Goal: Transaction & Acquisition: Purchase product/service

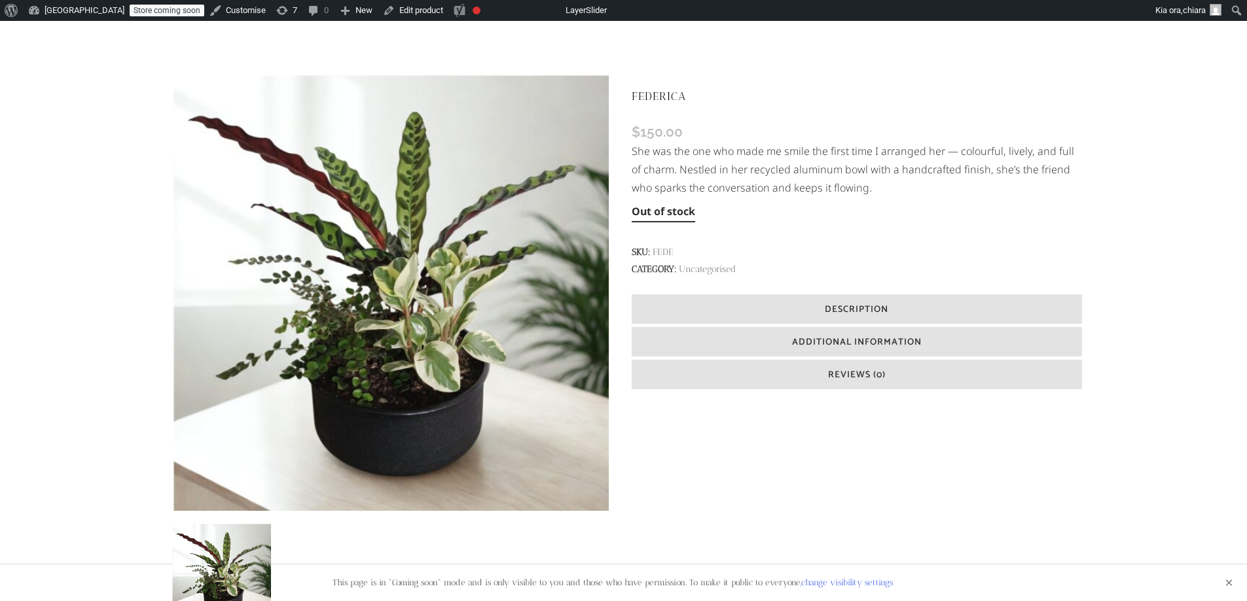
scroll to position [296, 0]
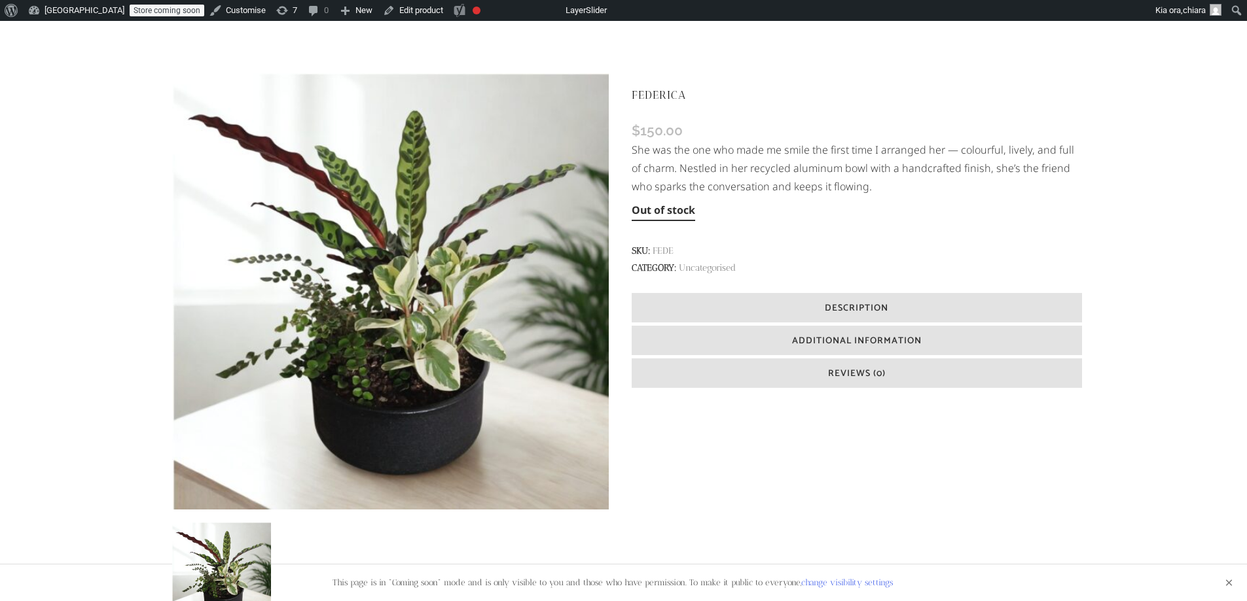
click at [948, 303] on h6 "Description" at bounding box center [857, 307] width 450 height 29
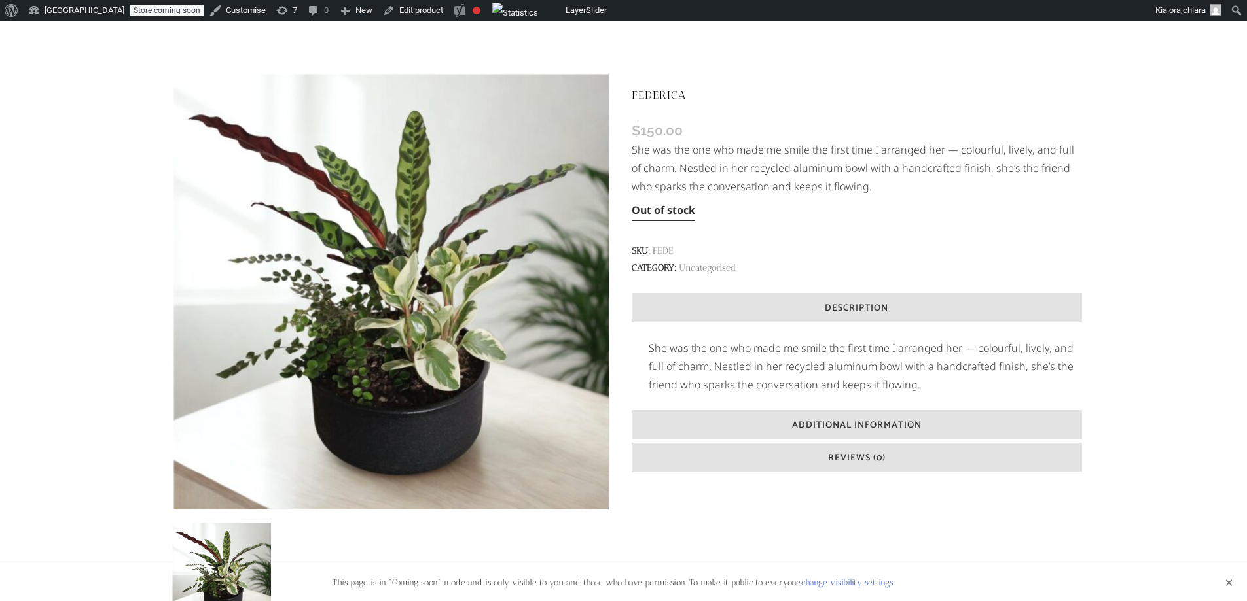
click at [948, 303] on h6 "Description" at bounding box center [857, 307] width 450 height 29
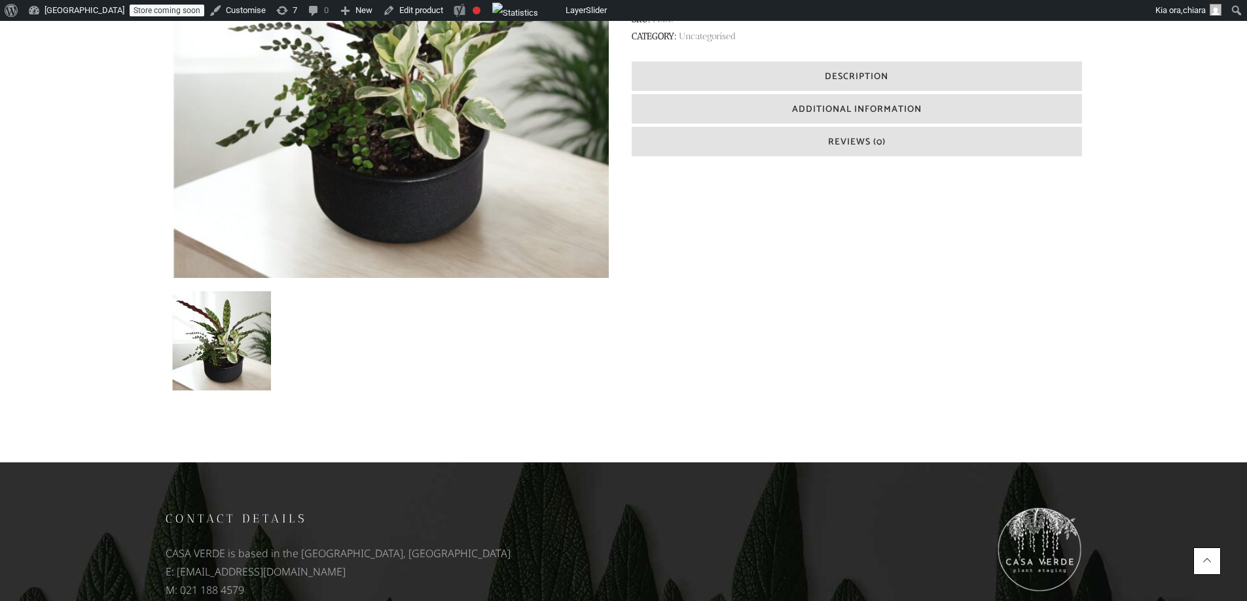
scroll to position [529, 0]
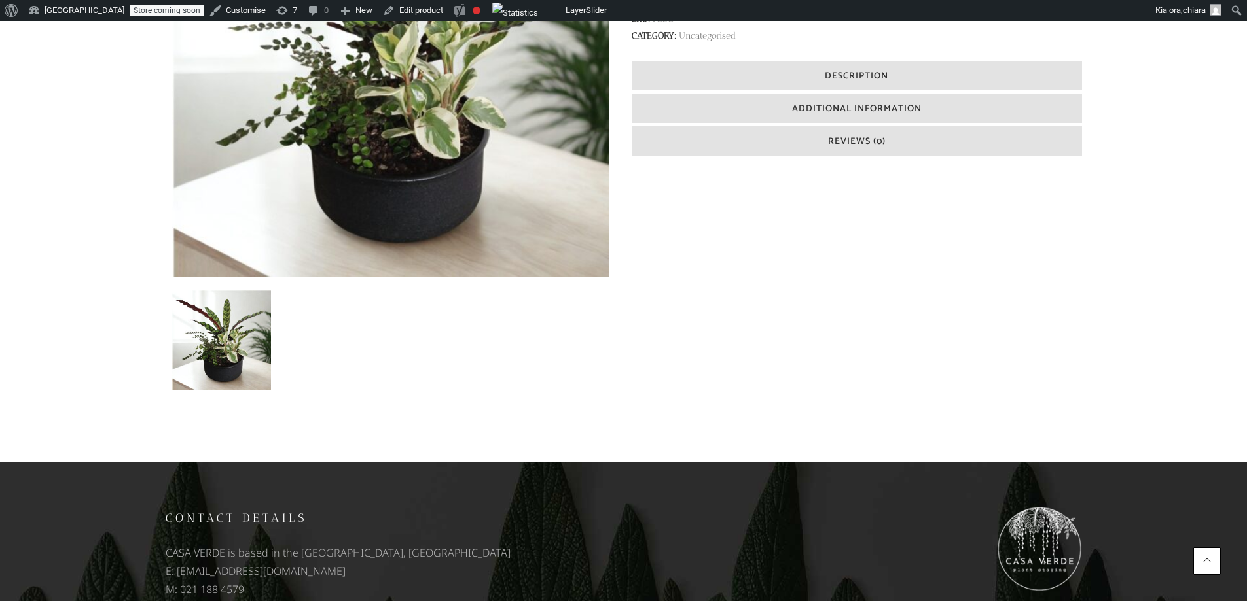
click at [240, 340] on img at bounding box center [221, 340] width 99 height 99
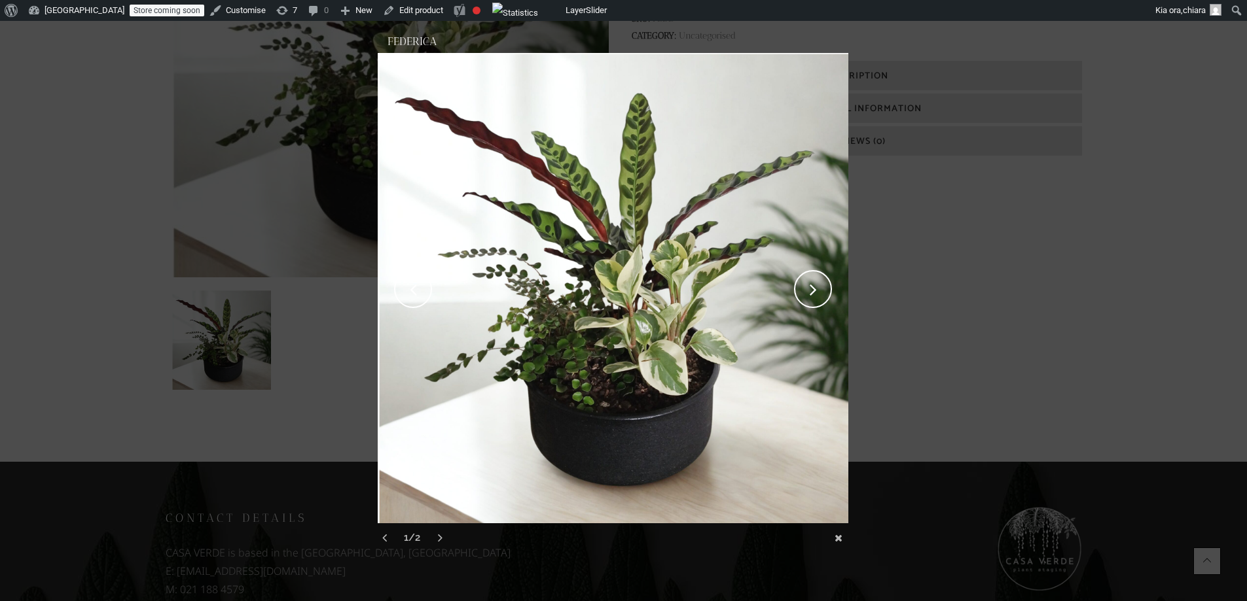
click at [816, 279] on link "next" at bounding box center [733, 288] width 230 height 471
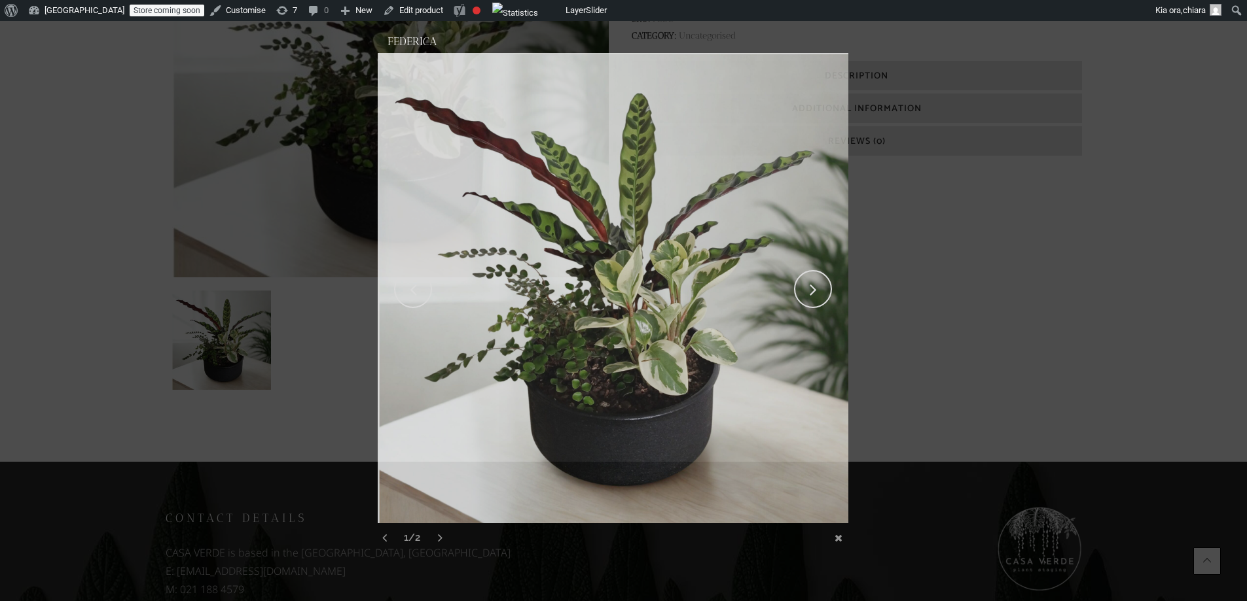
click at [816, 279] on link "next" at bounding box center [733, 288] width 230 height 471
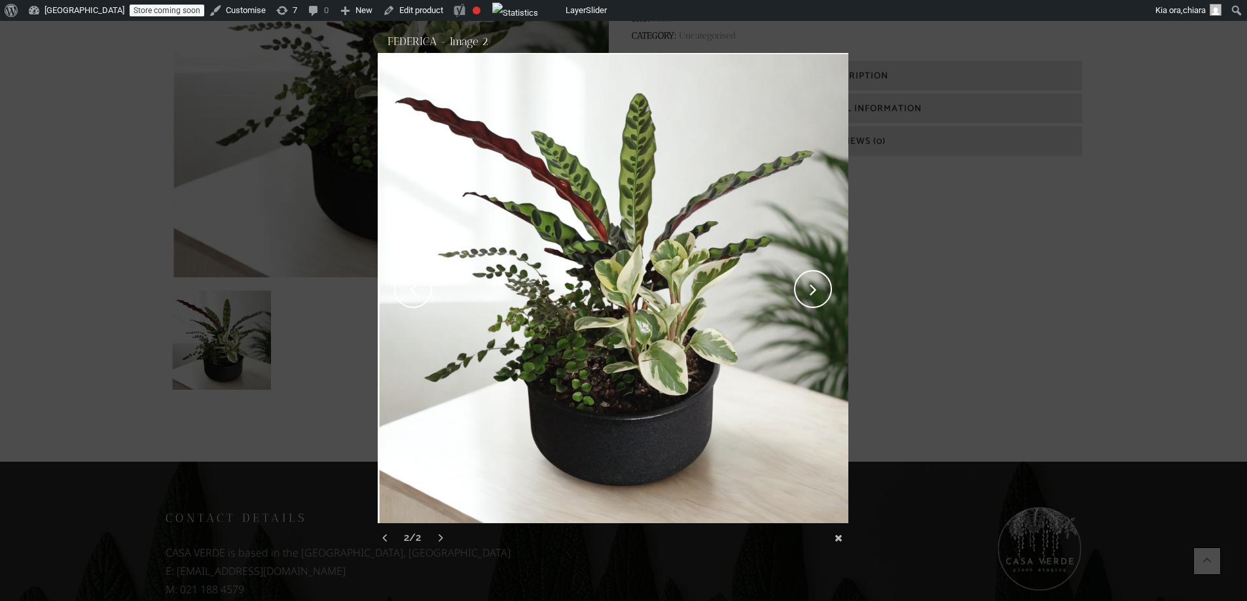
click at [816, 279] on link "next" at bounding box center [733, 288] width 230 height 471
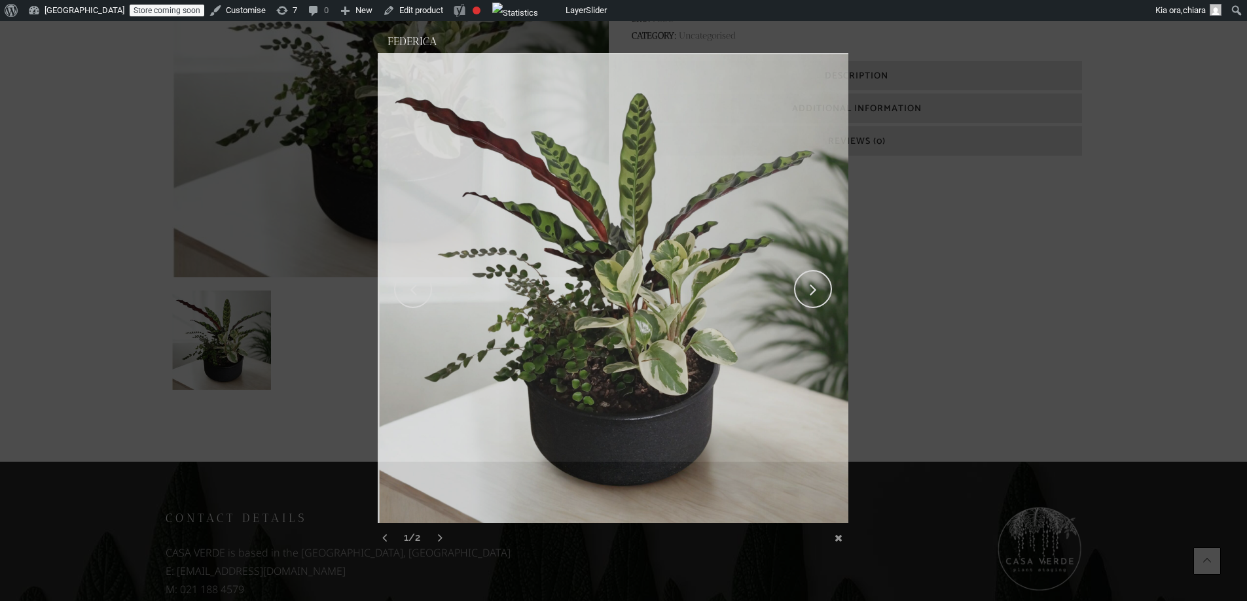
click at [816, 279] on link "next" at bounding box center [733, 288] width 230 height 471
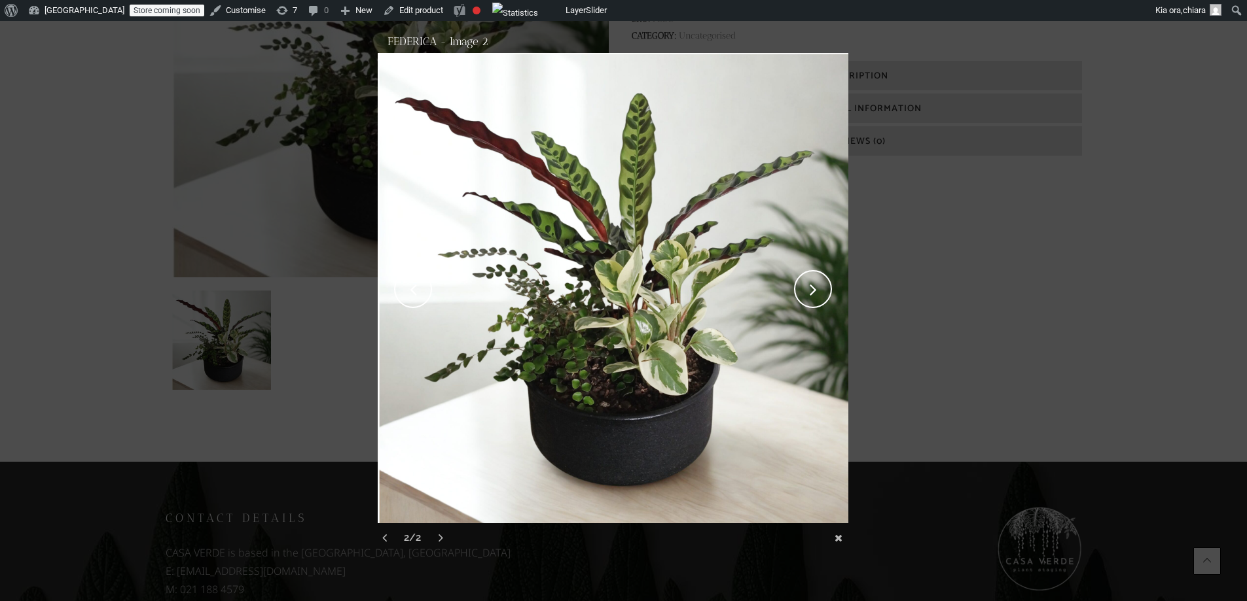
click at [811, 292] on link "next" at bounding box center [733, 288] width 230 height 471
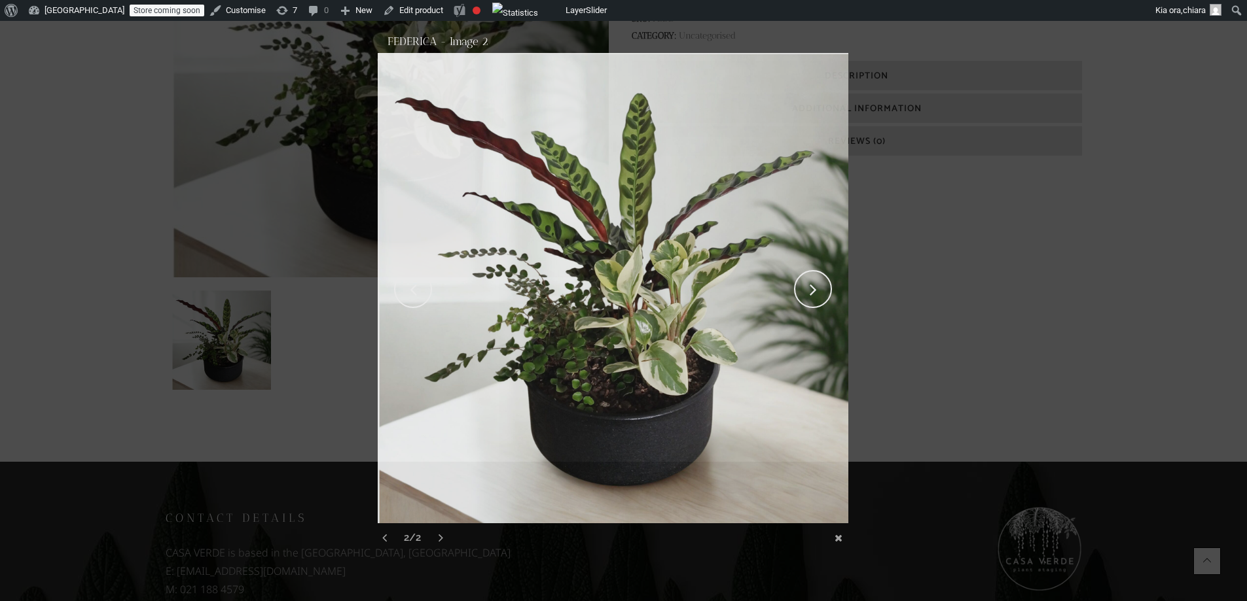
click at [811, 292] on link "next" at bounding box center [733, 288] width 230 height 471
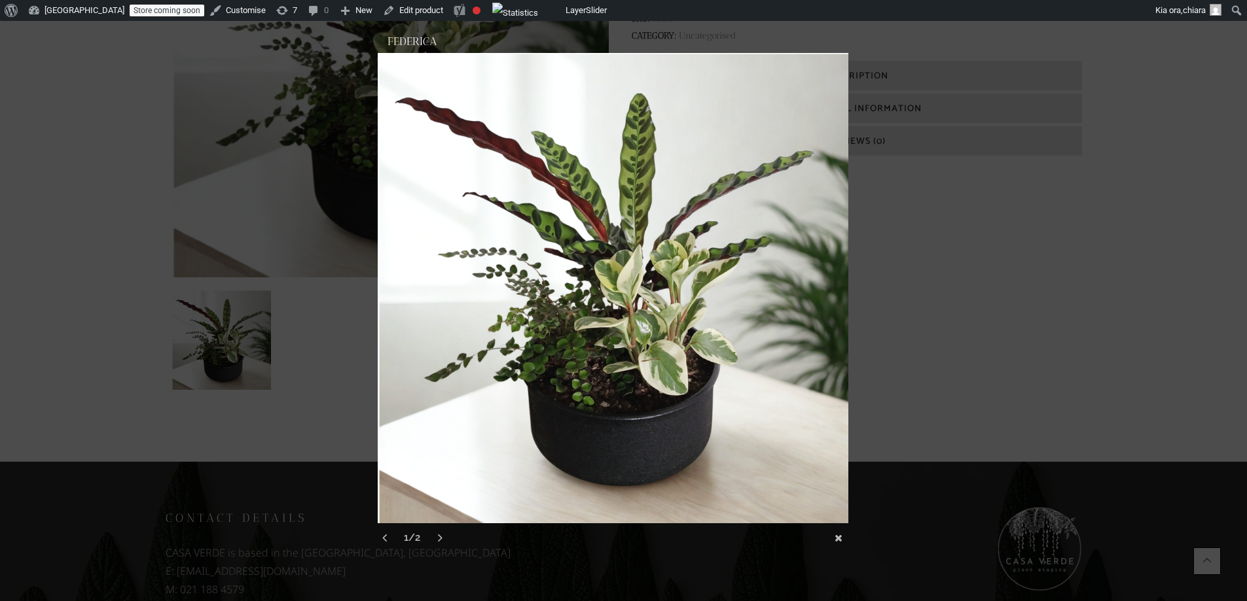
click at [928, 287] on div at bounding box center [623, 54] width 1247 height 1167
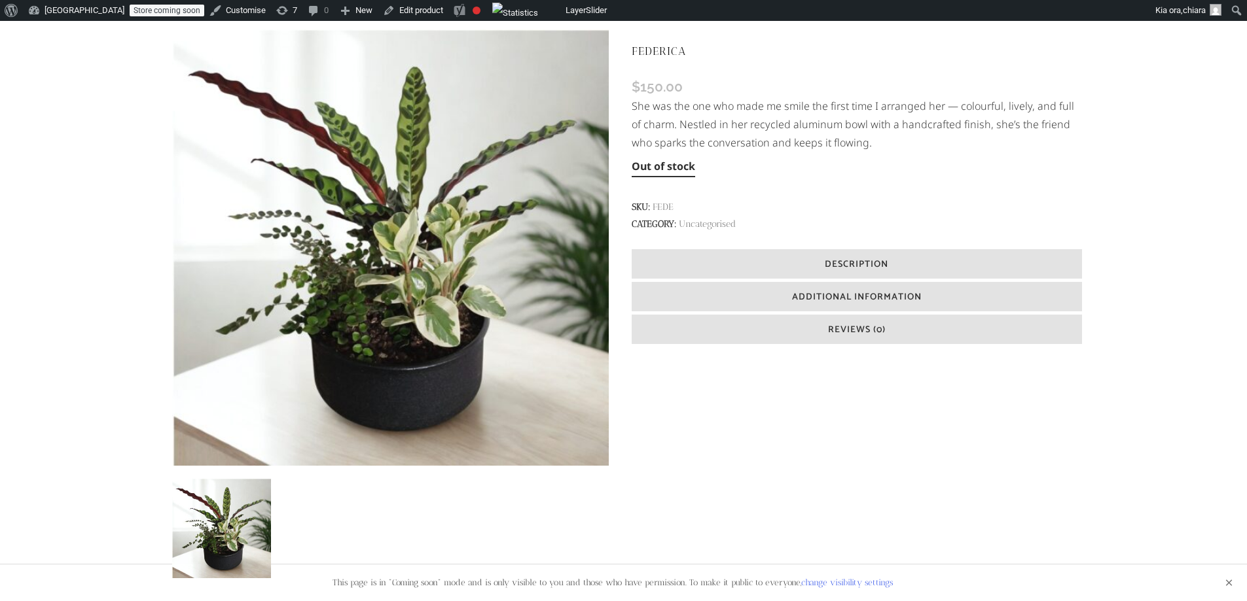
scroll to position [340, 0]
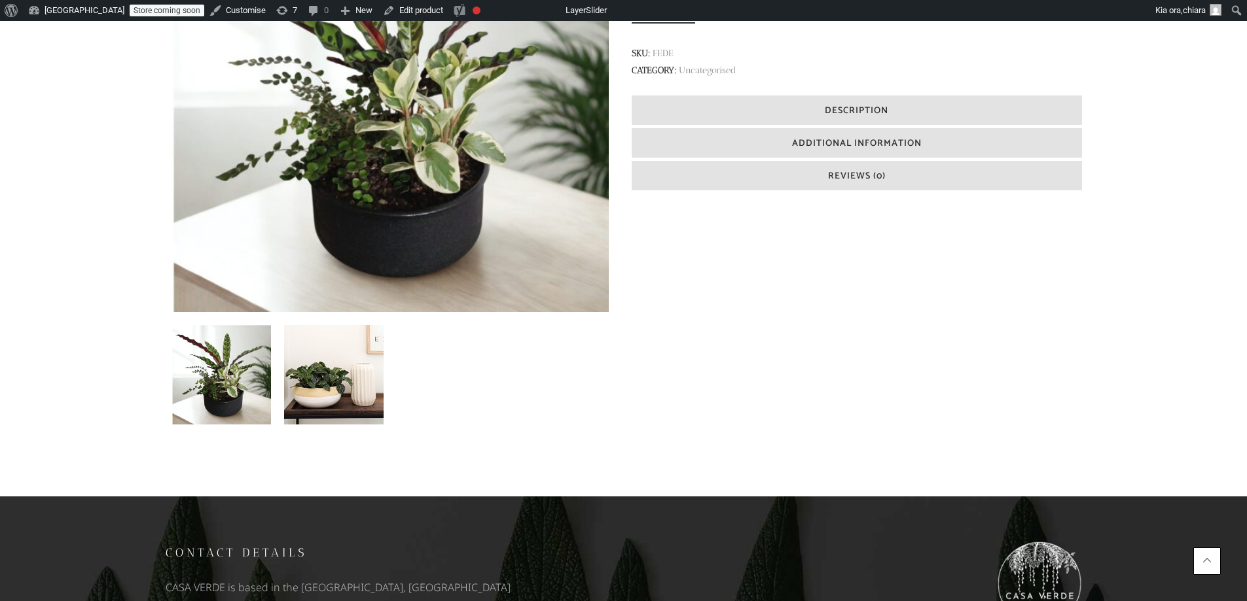
scroll to position [496, 0]
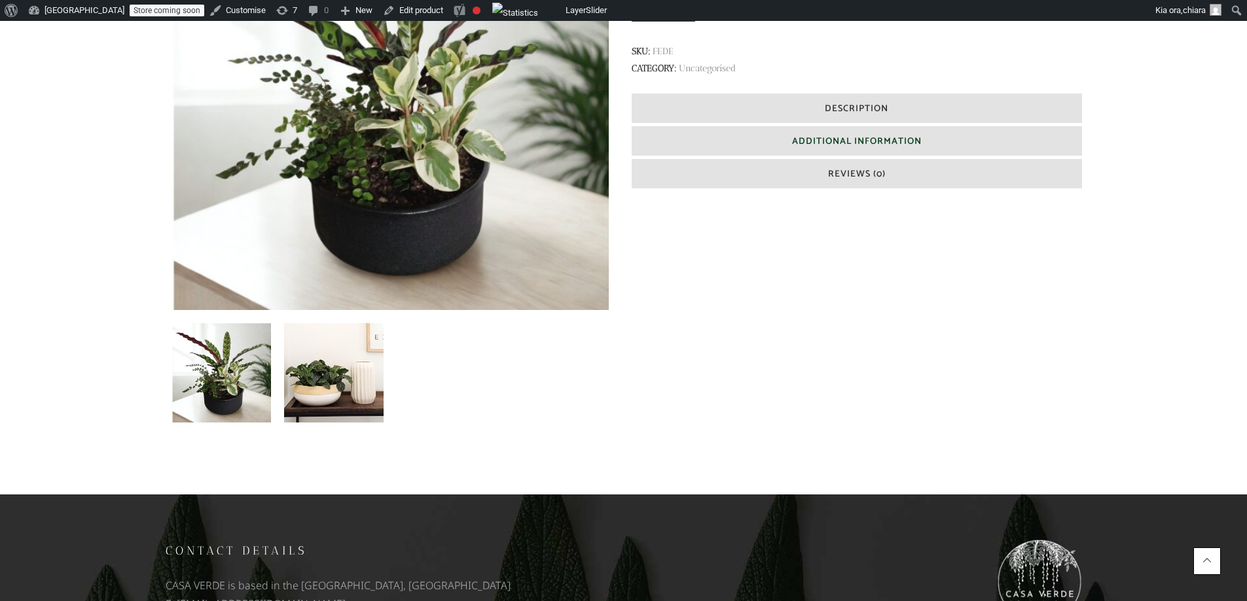
click at [815, 150] on h6 "Additional Information" at bounding box center [857, 140] width 450 height 29
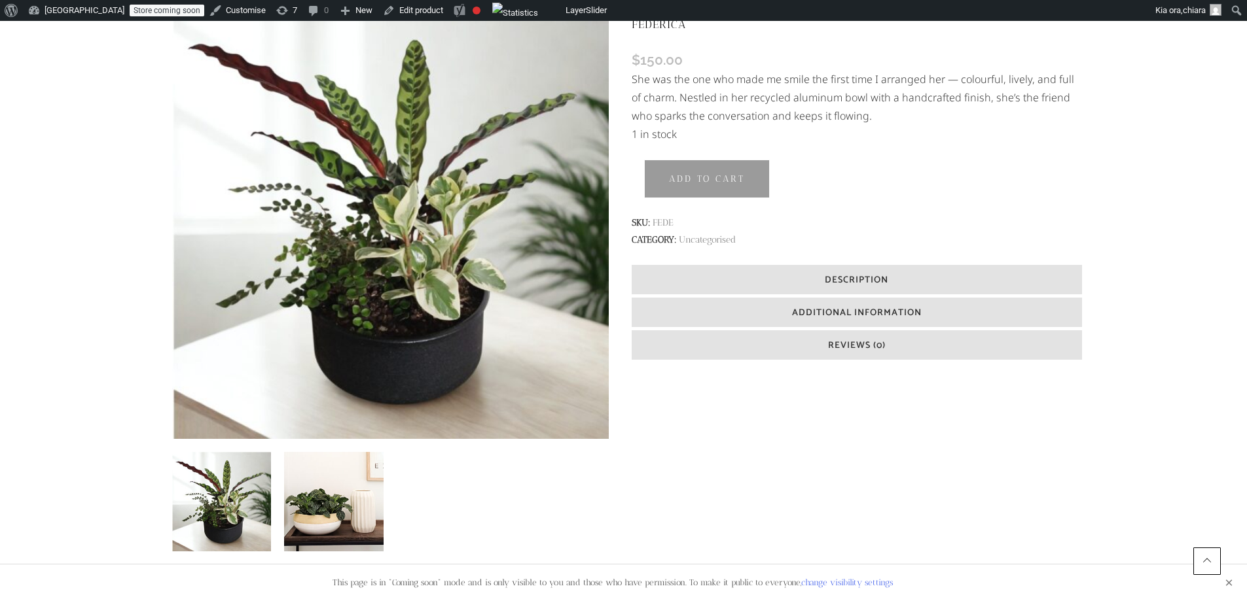
scroll to position [367, 0]
click at [705, 177] on button "Add to cart" at bounding box center [707, 179] width 126 height 39
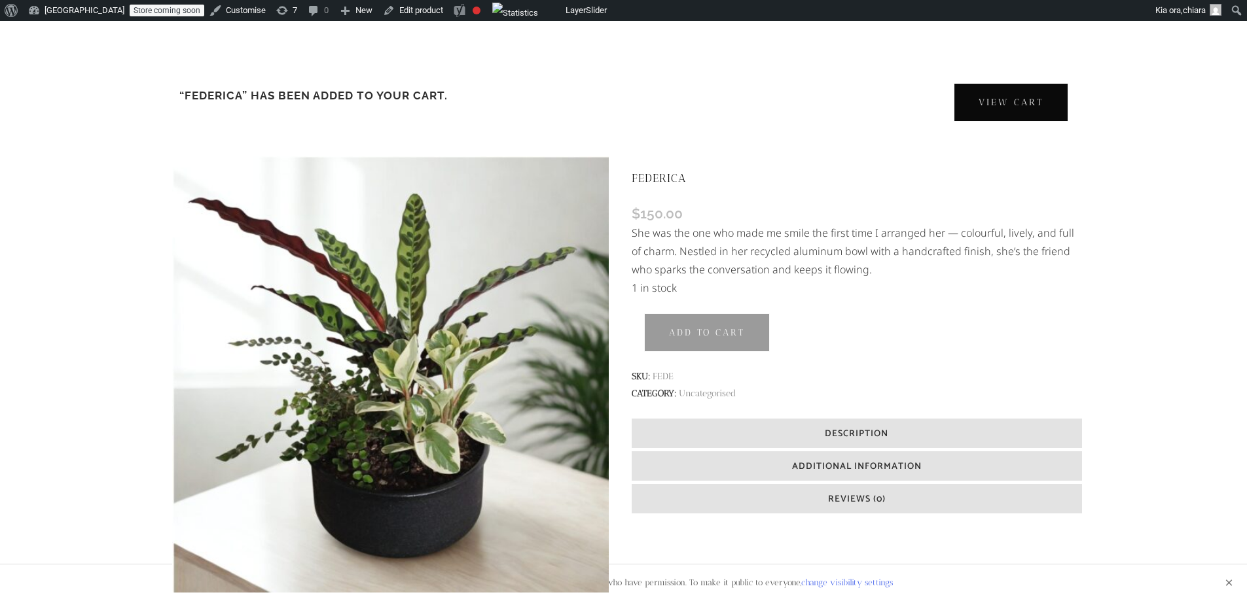
scroll to position [303, 0]
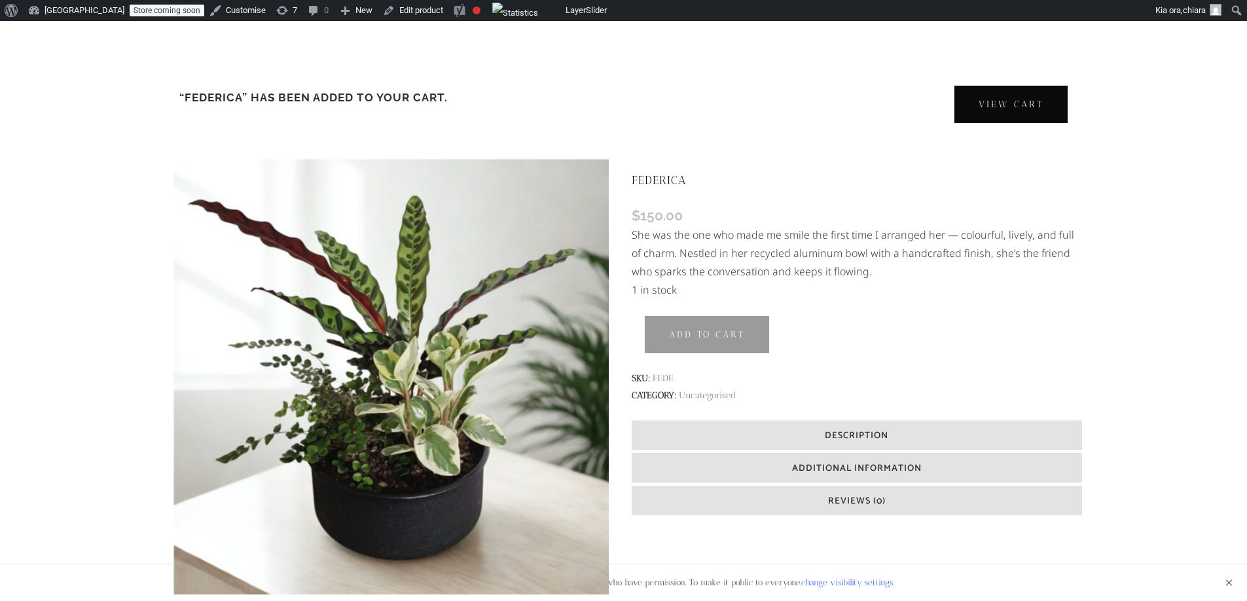
click at [999, 100] on link "View cart" at bounding box center [1011, 104] width 115 height 39
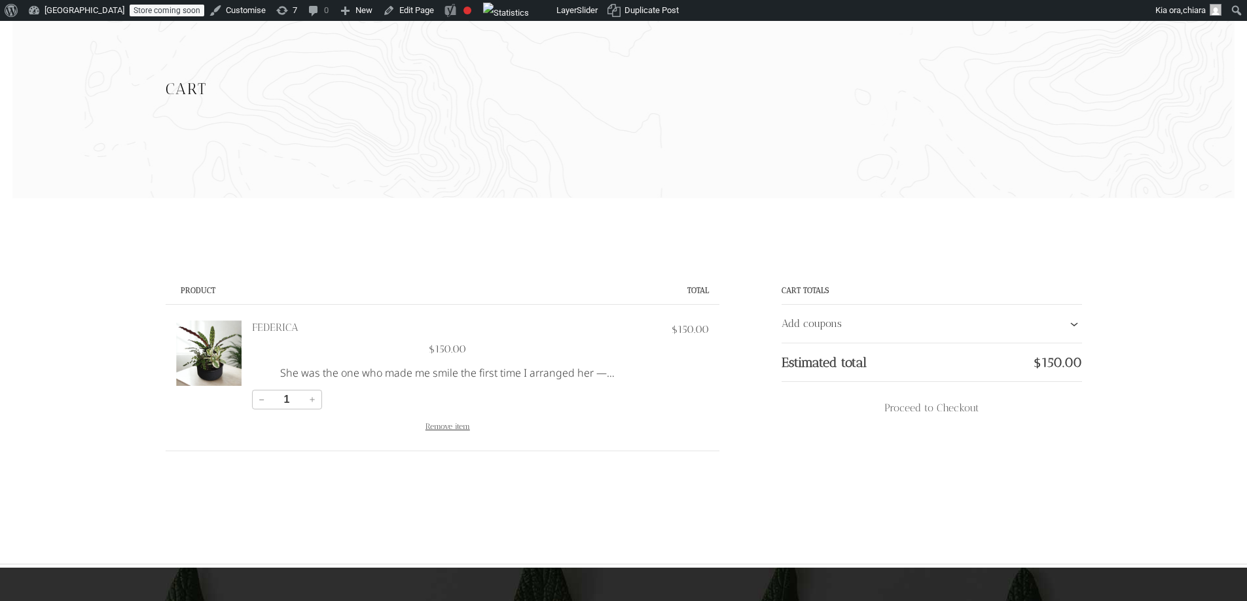
scroll to position [94, 0]
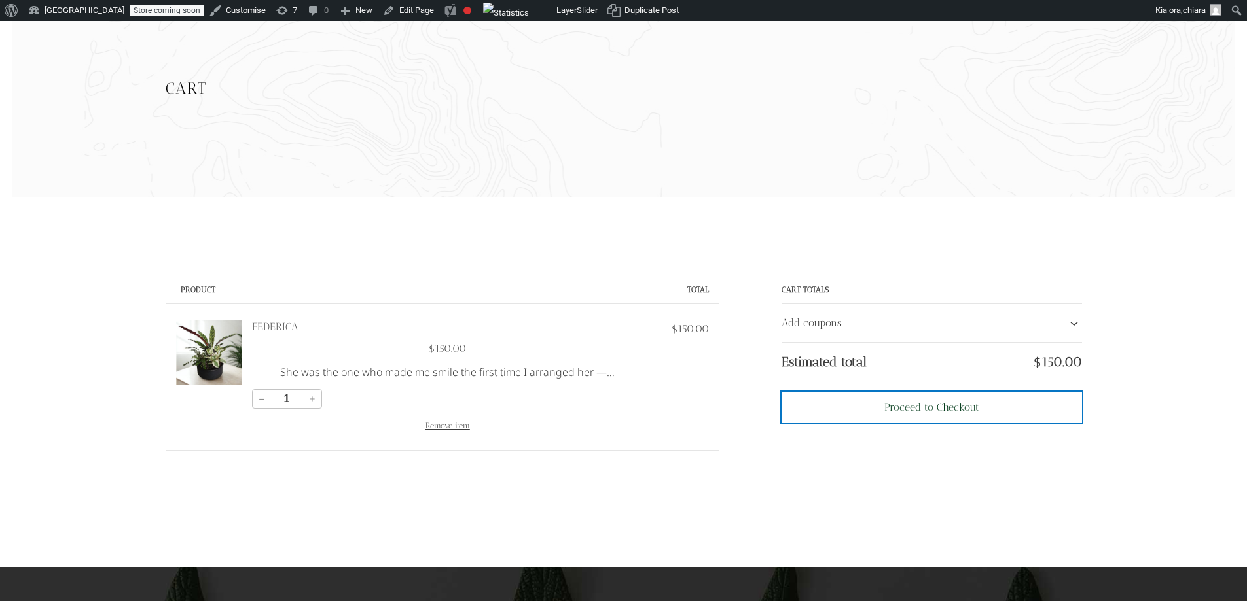
click at [923, 410] on div "Proceed to Checkout" at bounding box center [931, 407] width 95 height 17
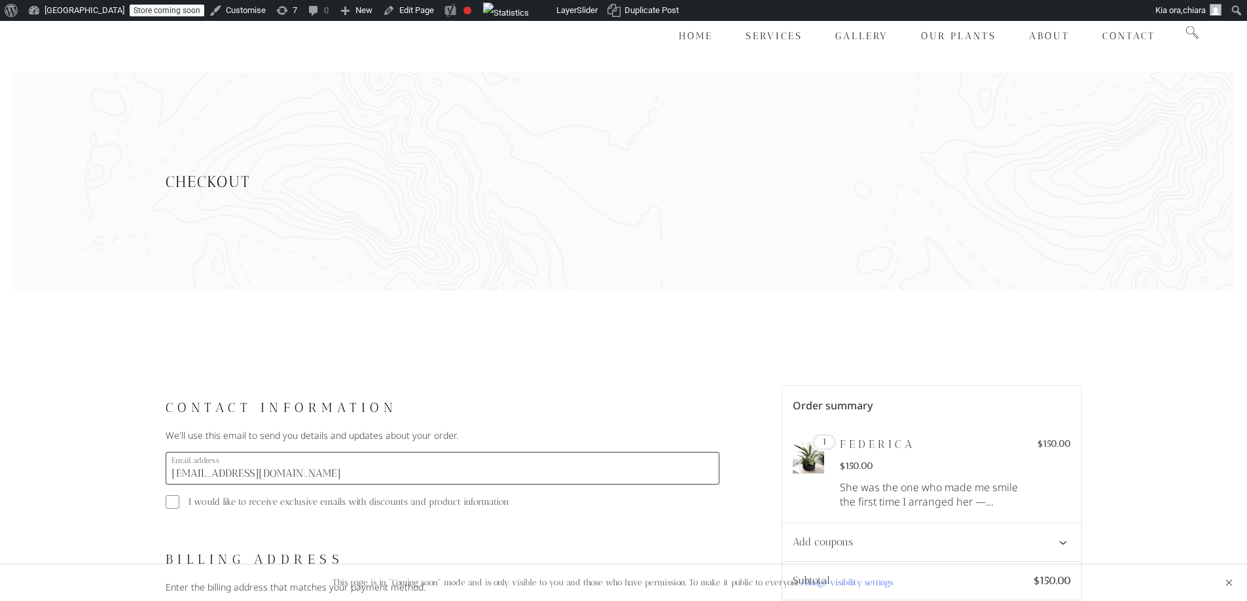
select select "NZ"
select select "AUK"
